Goal: Task Accomplishment & Management: Manage account settings

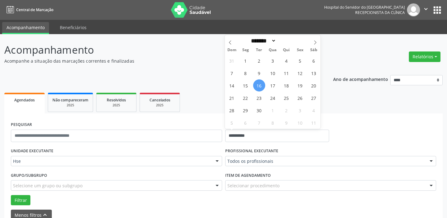
select select "*"
click at [260, 86] on span "16" at bounding box center [259, 85] width 12 height 12
type input "**********"
click at [260, 86] on span "16" at bounding box center [259, 85] width 12 height 12
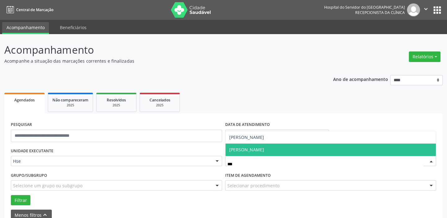
type input "****"
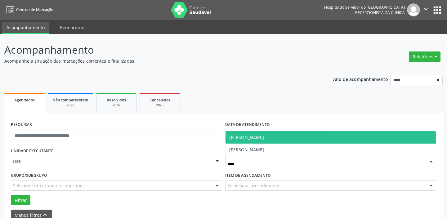
click at [264, 139] on span "[PERSON_NAME]" at bounding box center [246, 137] width 35 height 6
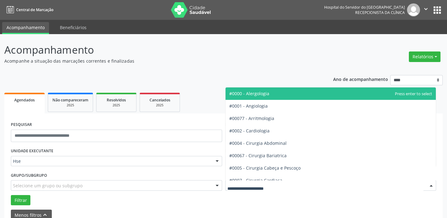
click at [263, 189] on div at bounding box center [330, 185] width 211 height 11
type input "***"
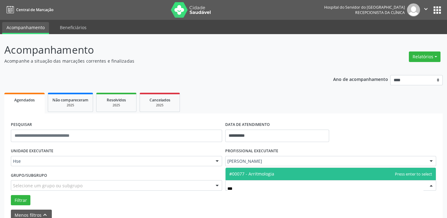
click at [275, 174] on span "#00077 - Arritmologia" at bounding box center [330, 174] width 210 height 12
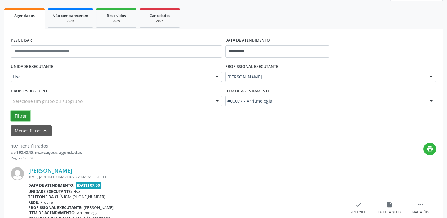
click at [19, 115] on button "Filtrar" at bounding box center [21, 116] width 20 height 11
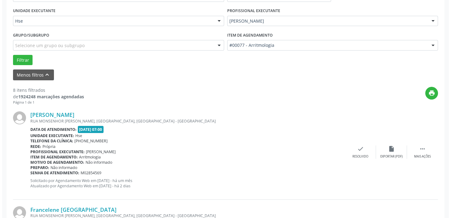
scroll to position [141, 0]
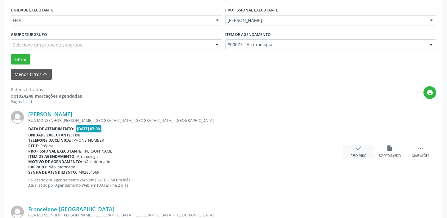
click at [357, 148] on icon "check" at bounding box center [358, 148] width 7 height 7
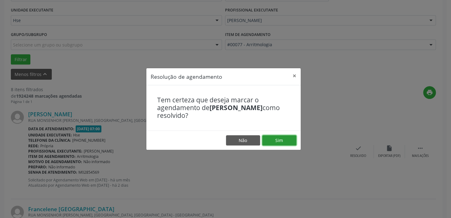
click at [291, 139] on button "Sim" at bounding box center [279, 140] width 34 height 11
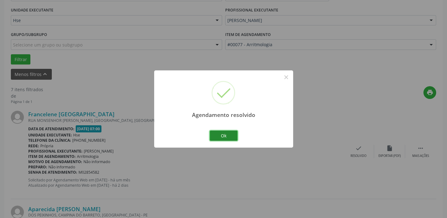
click at [228, 136] on button "Ok" at bounding box center [223, 135] width 28 height 11
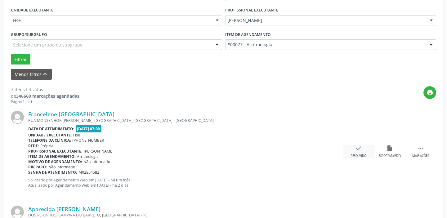
click at [360, 152] on div "check Resolvido" at bounding box center [358, 151] width 31 height 13
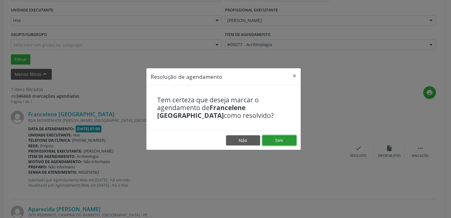
click at [291, 141] on button "Sim" at bounding box center [279, 140] width 34 height 11
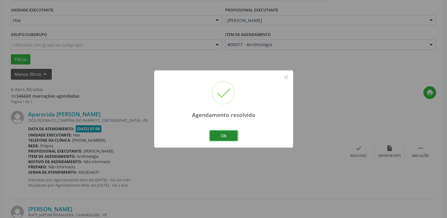
click at [227, 134] on button "Ok" at bounding box center [223, 135] width 28 height 11
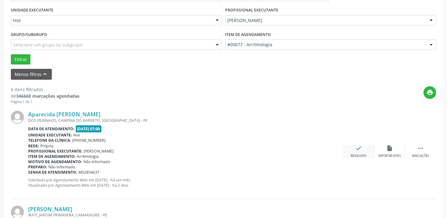
click at [357, 147] on icon "check" at bounding box center [358, 148] width 7 height 7
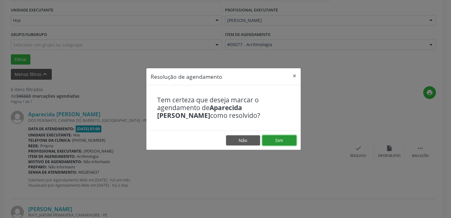
click at [287, 140] on button "Sim" at bounding box center [279, 140] width 34 height 11
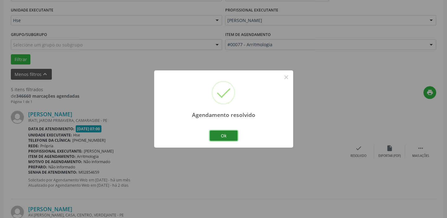
click at [230, 134] on button "Ok" at bounding box center [223, 135] width 28 height 11
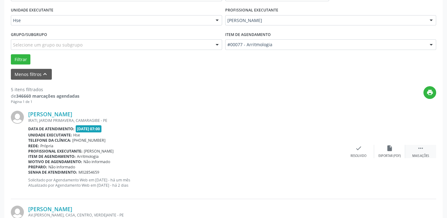
click at [420, 148] on icon "" at bounding box center [420, 148] width 7 height 7
click at [385, 149] on div "alarm_off Não compareceu" at bounding box center [389, 151] width 31 height 13
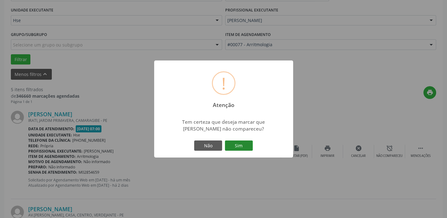
click at [245, 144] on button "Sim" at bounding box center [239, 145] width 28 height 11
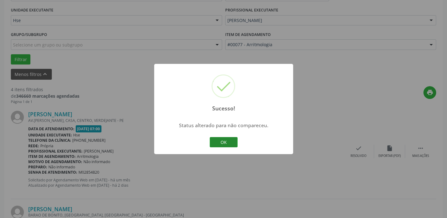
click at [225, 143] on button "OK" at bounding box center [223, 142] width 28 height 11
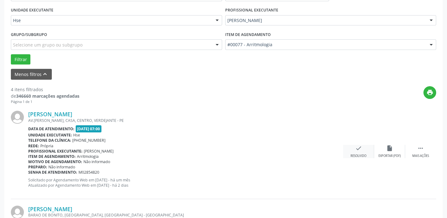
click at [362, 151] on div "check Resolvido" at bounding box center [358, 151] width 31 height 13
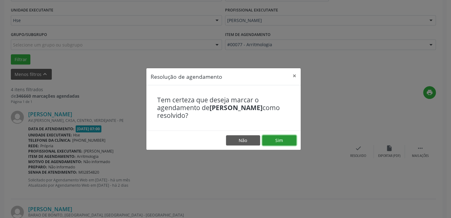
click at [289, 140] on button "Sim" at bounding box center [279, 140] width 34 height 11
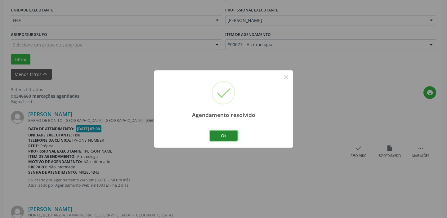
click at [230, 137] on button "Ok" at bounding box center [223, 135] width 28 height 11
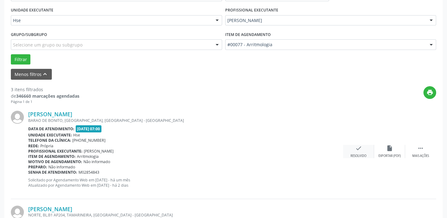
click at [353, 149] on div "check Resolvido" at bounding box center [358, 151] width 31 height 13
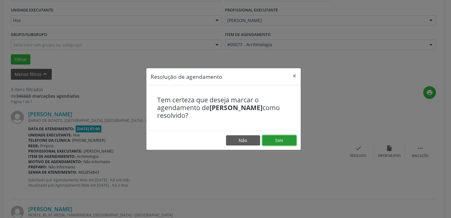
click at [275, 139] on button "Sim" at bounding box center [279, 140] width 34 height 11
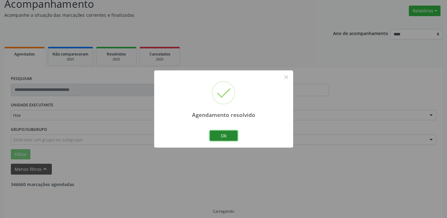
scroll to position [52, 0]
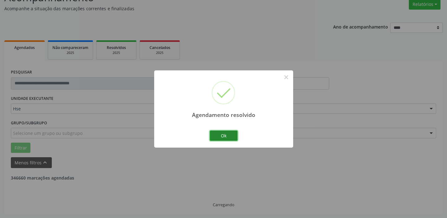
click at [229, 137] on button "Ok" at bounding box center [223, 135] width 28 height 11
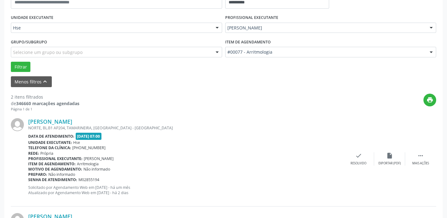
scroll to position [137, 0]
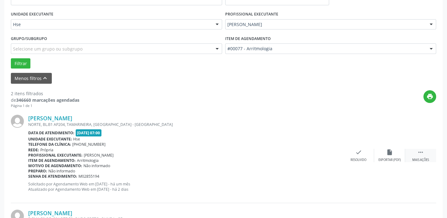
click at [417, 156] on div " Mais ações" at bounding box center [420, 155] width 31 height 13
click at [386, 155] on icon "alarm_off" at bounding box center [389, 152] width 7 height 7
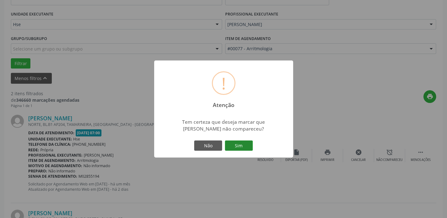
click at [245, 142] on button "Sim" at bounding box center [239, 145] width 28 height 11
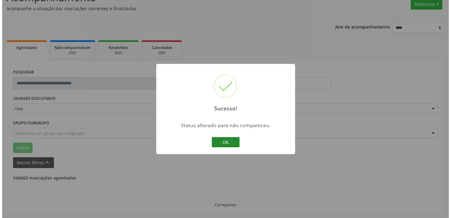
scroll to position [132, 0]
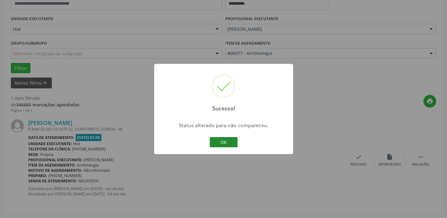
click at [221, 140] on button "OK" at bounding box center [223, 142] width 28 height 11
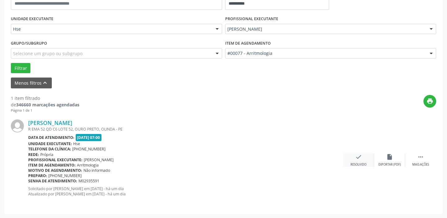
click at [359, 159] on icon "check" at bounding box center [358, 156] width 7 height 7
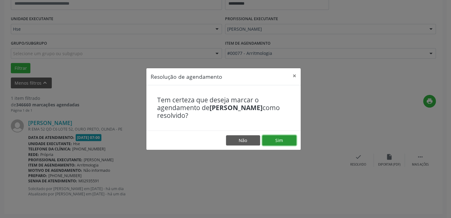
click at [280, 138] on button "Sim" at bounding box center [279, 140] width 34 height 11
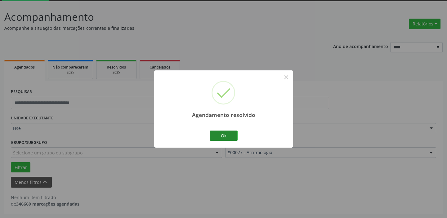
scroll to position [32, 0]
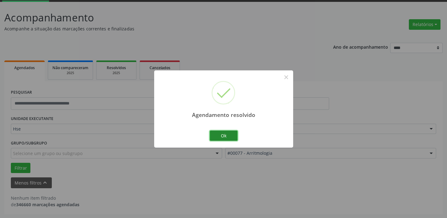
click at [233, 132] on button "Ok" at bounding box center [223, 135] width 28 height 11
